Goal: Information Seeking & Learning: Learn about a topic

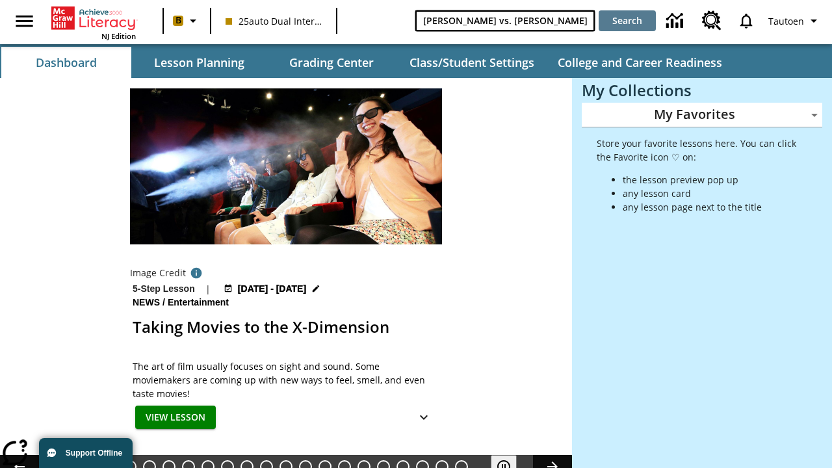
type input "Michelangelo vs. Leonardo"
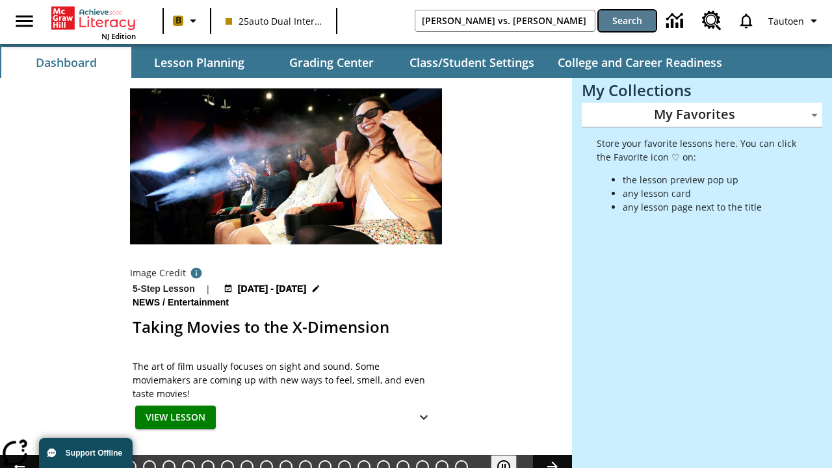
click at [627, 21] on button "Search" at bounding box center [627, 20] width 57 height 21
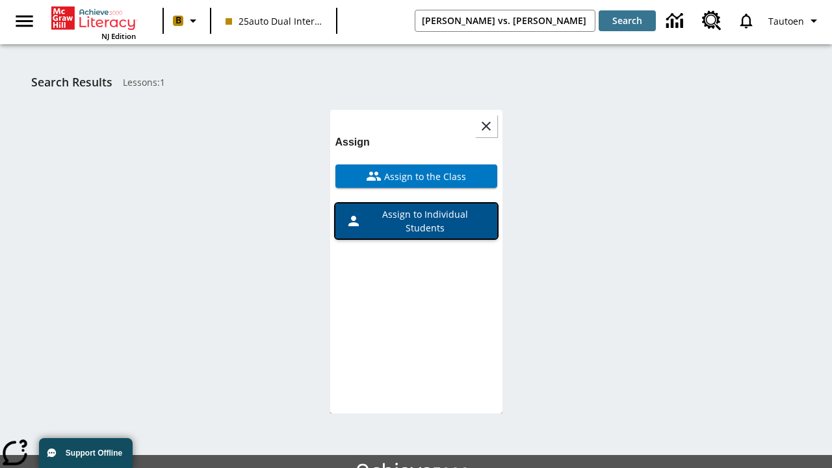
click at [416, 207] on span "Assign to Individual Students" at bounding box center [423, 220] width 125 height 27
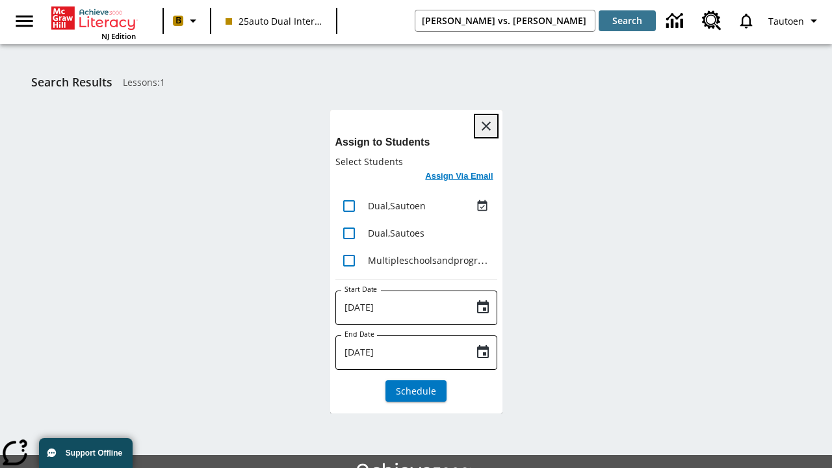
scroll to position [71, 0]
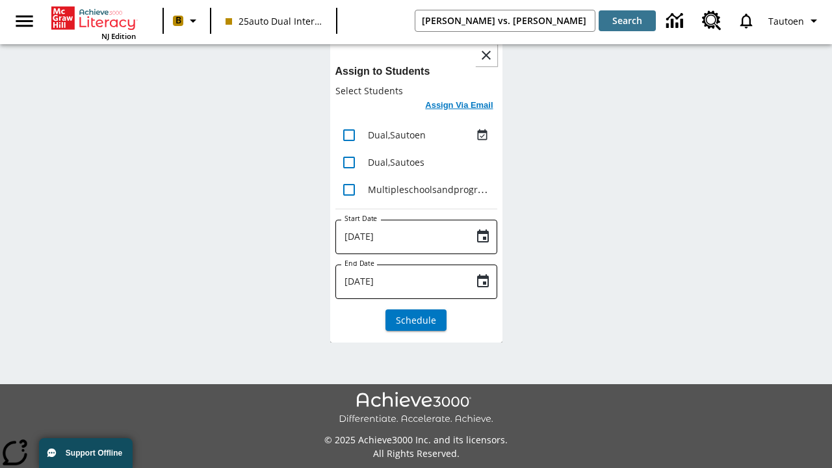
click at [348, 135] on input "lesson details" at bounding box center [348, 135] width 27 height 27
checkbox input "true"
click at [460, 107] on h6 "Assign Via Email" at bounding box center [459, 105] width 68 height 15
